Goal: Navigation & Orientation: Find specific page/section

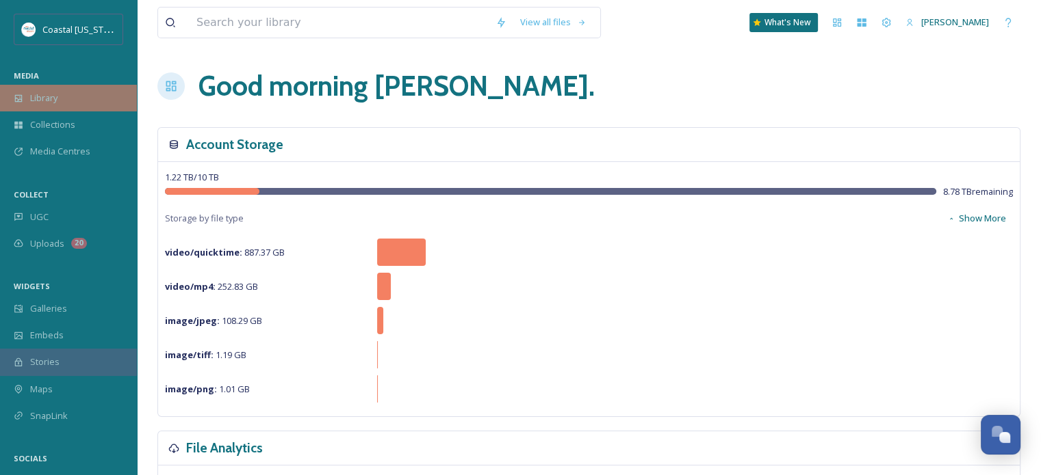
click at [57, 106] on div "Library" at bounding box center [68, 98] width 137 height 27
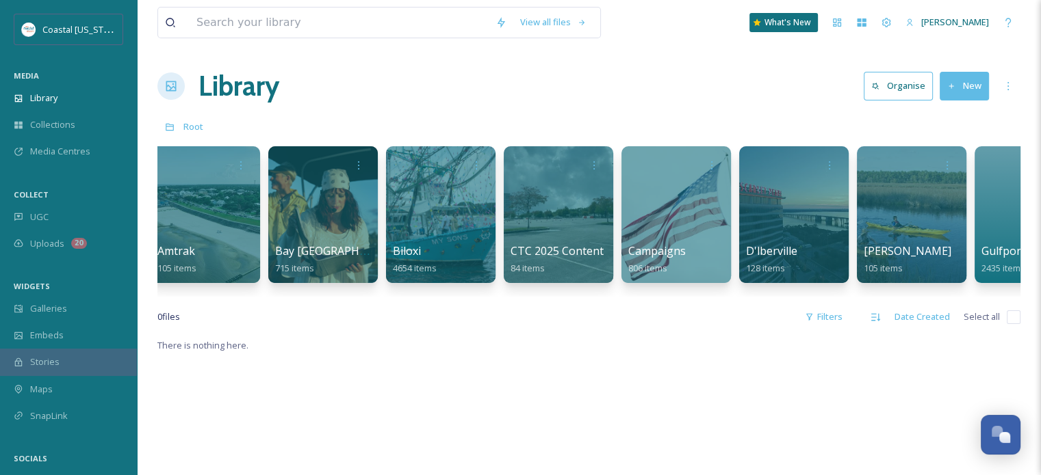
scroll to position [0, 483]
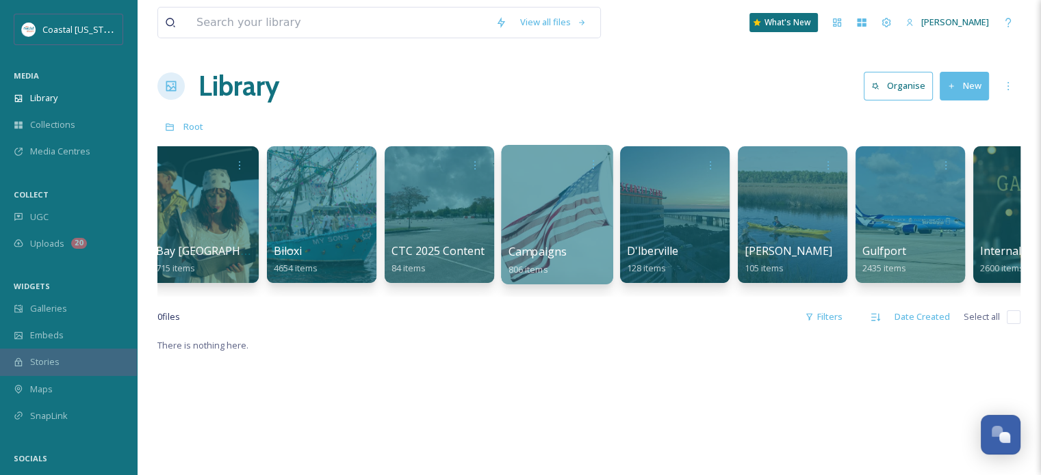
click at [549, 213] on div at bounding box center [557, 215] width 112 height 140
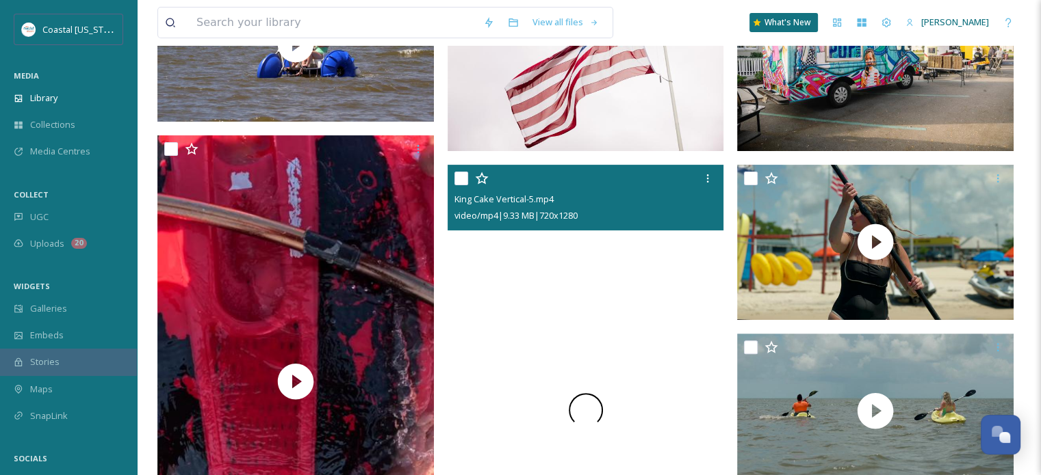
scroll to position [479, 0]
